Goal: Book appointment/travel/reservation

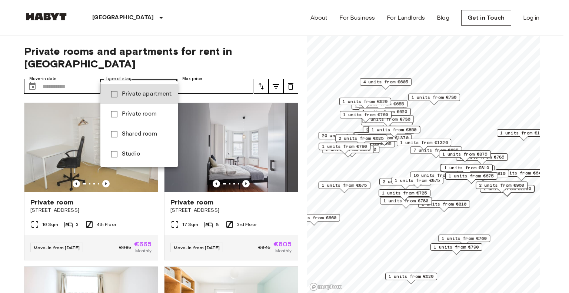
click at [131, 151] on span "Studio" at bounding box center [147, 154] width 50 height 9
type input "******"
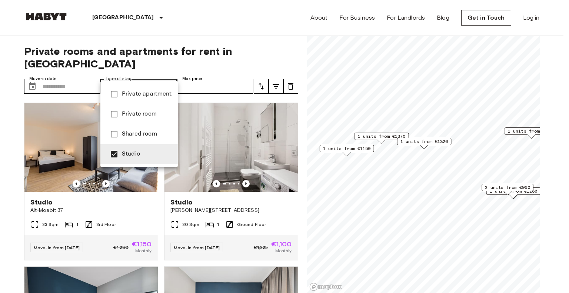
click at [0, 140] on div at bounding box center [284, 146] width 569 height 293
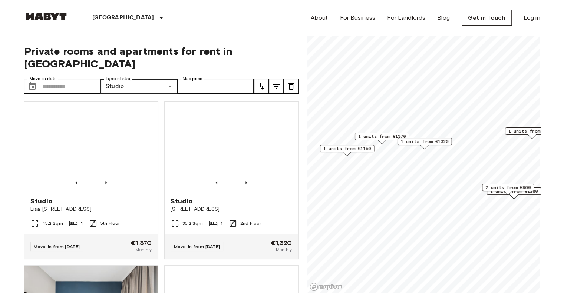
scroll to position [655, 0]
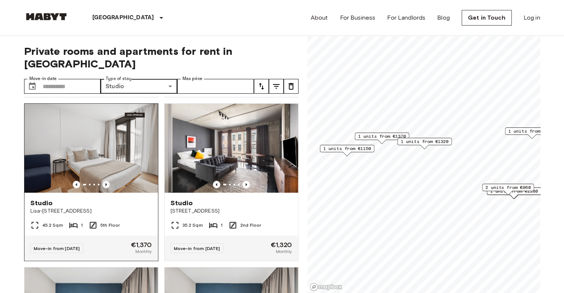
click at [104, 181] on icon "Previous image" at bounding box center [105, 184] width 7 height 7
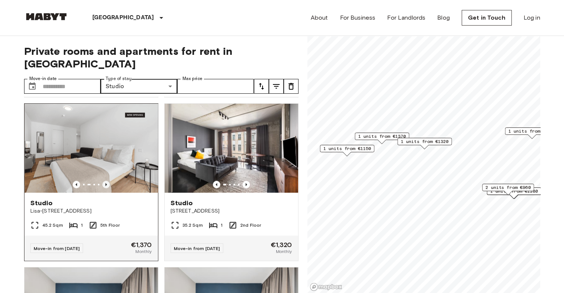
click at [104, 181] on icon "Previous image" at bounding box center [105, 184] width 7 height 7
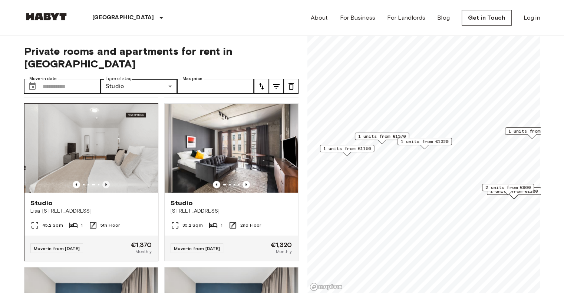
click at [104, 181] on icon "Previous image" at bounding box center [105, 184] width 7 height 7
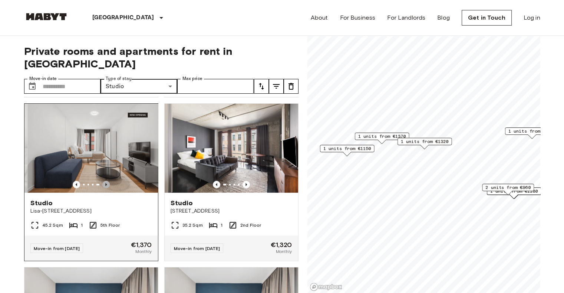
click at [105, 182] on icon "Previous image" at bounding box center [105, 184] width 7 height 7
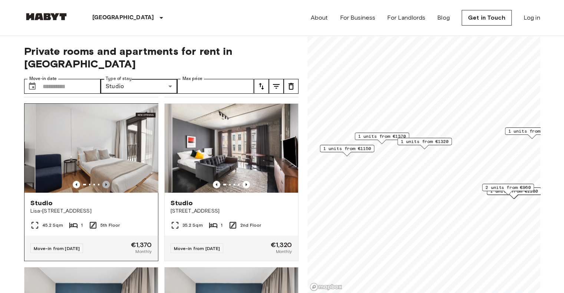
click at [105, 182] on icon "Previous image" at bounding box center [105, 184] width 7 height 7
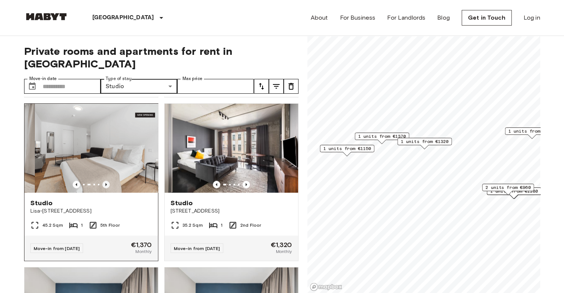
click at [105, 182] on icon "Previous image" at bounding box center [105, 184] width 7 height 7
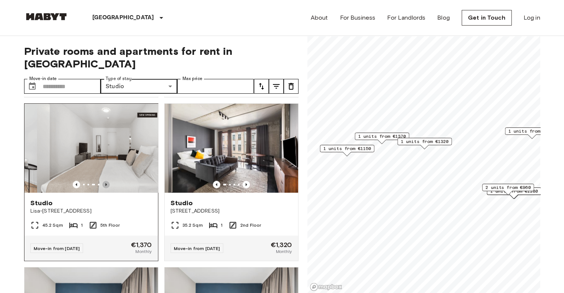
click at [105, 182] on icon "Previous image" at bounding box center [105, 184] width 7 height 7
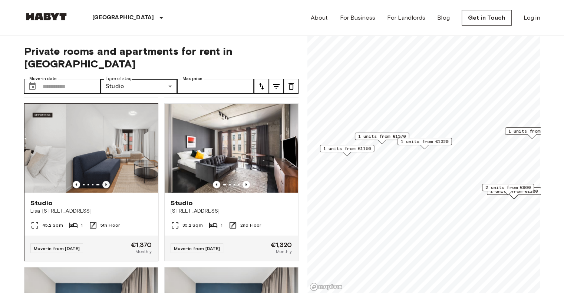
click at [105, 182] on icon "Previous image" at bounding box center [105, 184] width 7 height 7
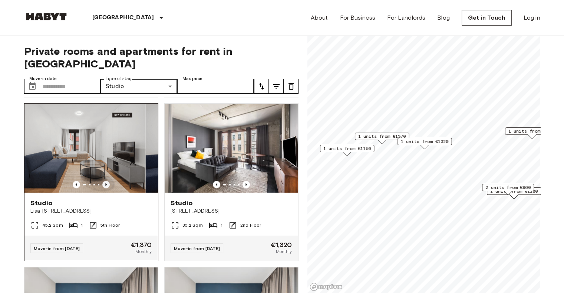
click at [105, 182] on icon "Previous image" at bounding box center [105, 184] width 7 height 7
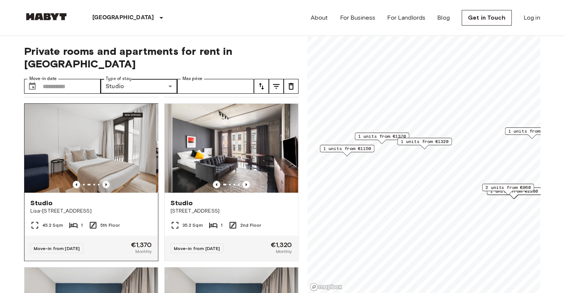
click at [105, 182] on icon "Previous image" at bounding box center [105, 184] width 7 height 7
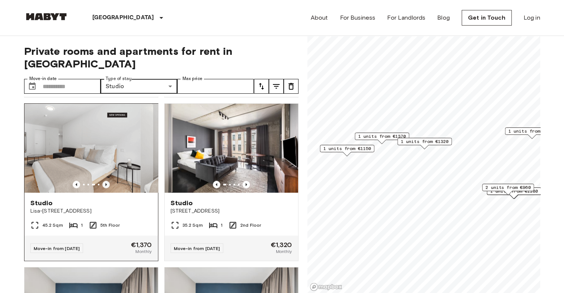
click at [105, 182] on icon "Previous image" at bounding box center [105, 184] width 7 height 7
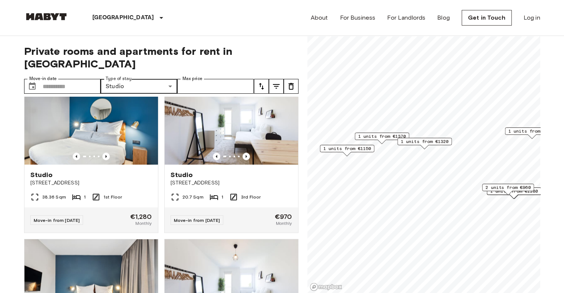
scroll to position [1174, 0]
click at [243, 160] on icon "Previous image" at bounding box center [245, 156] width 7 height 7
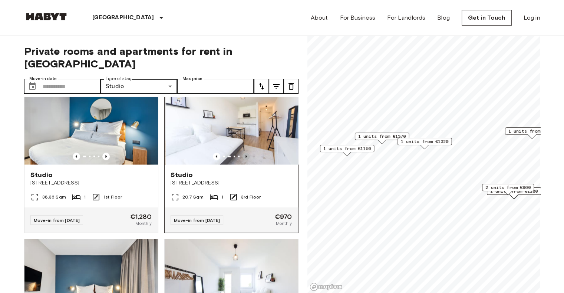
click at [243, 160] on icon "Previous image" at bounding box center [245, 156] width 7 height 7
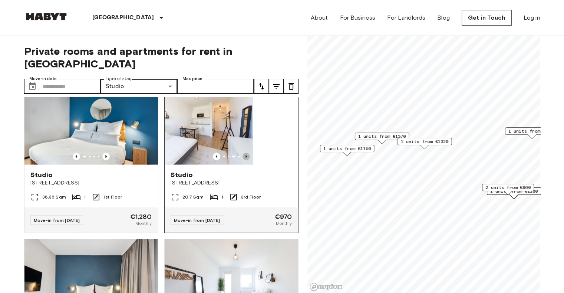
click at [243, 160] on icon "Previous image" at bounding box center [245, 156] width 7 height 7
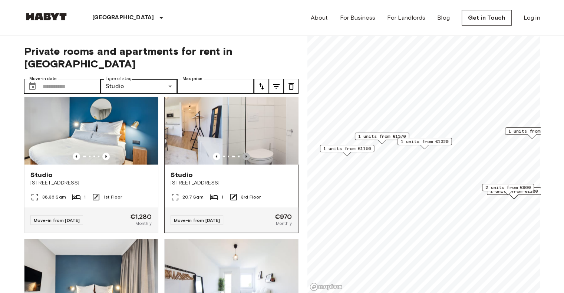
click at [243, 160] on icon "Previous image" at bounding box center [245, 156] width 7 height 7
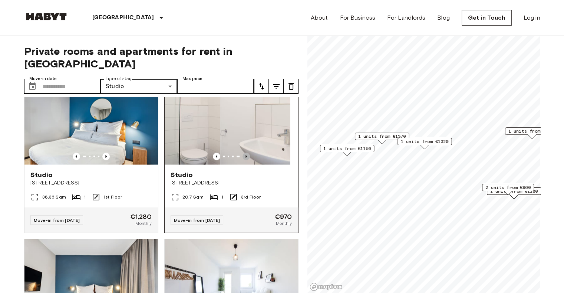
click at [243, 160] on icon "Previous image" at bounding box center [245, 156] width 7 height 7
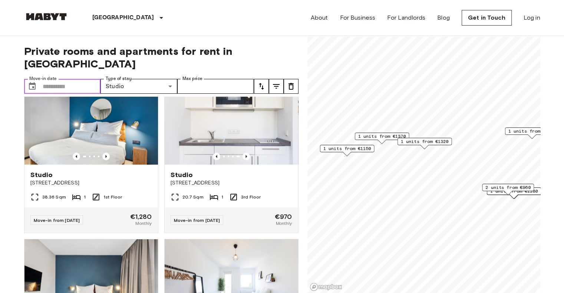
click at [60, 79] on input "Move-in date" at bounding box center [72, 86] width 58 height 15
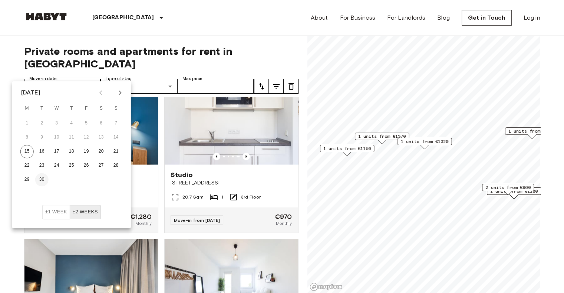
click at [40, 178] on button "30" at bounding box center [41, 179] width 13 height 13
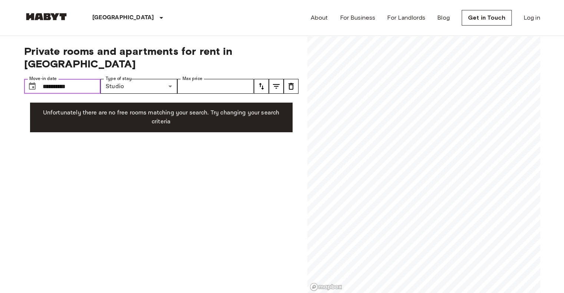
type input "**********"
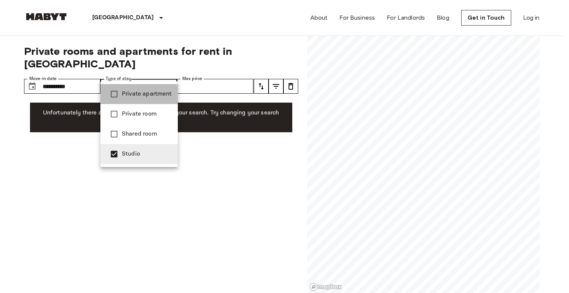
click at [140, 98] on span "Private apartment" at bounding box center [147, 94] width 50 height 9
type input "**********"
click at [46, 196] on div at bounding box center [284, 146] width 569 height 293
